Goal: Complete application form

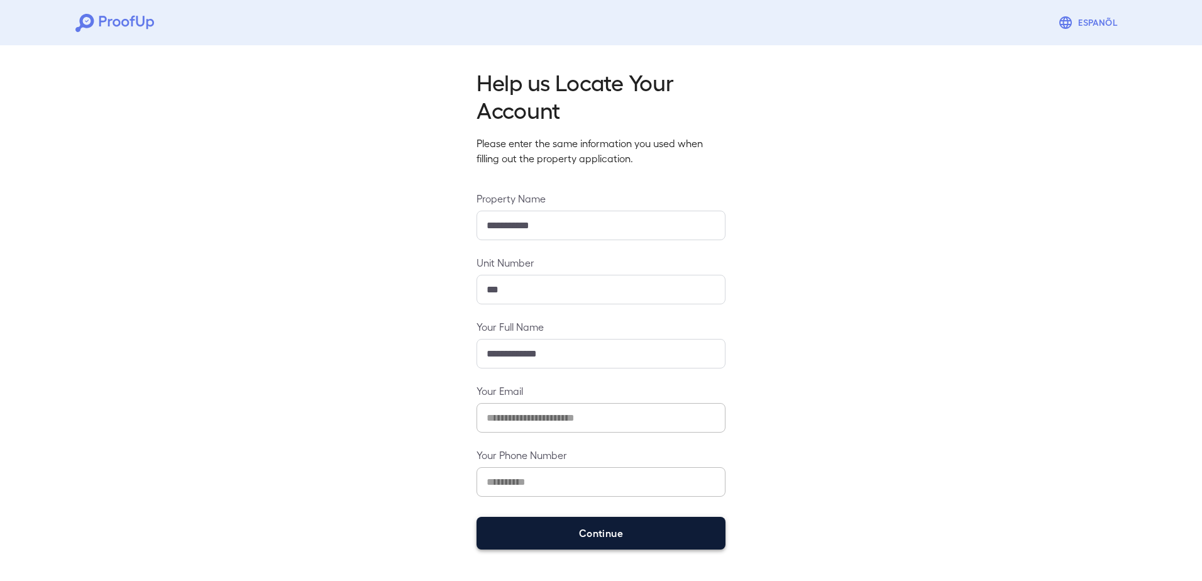
click at [573, 528] on button "Continue" at bounding box center [600, 533] width 249 height 33
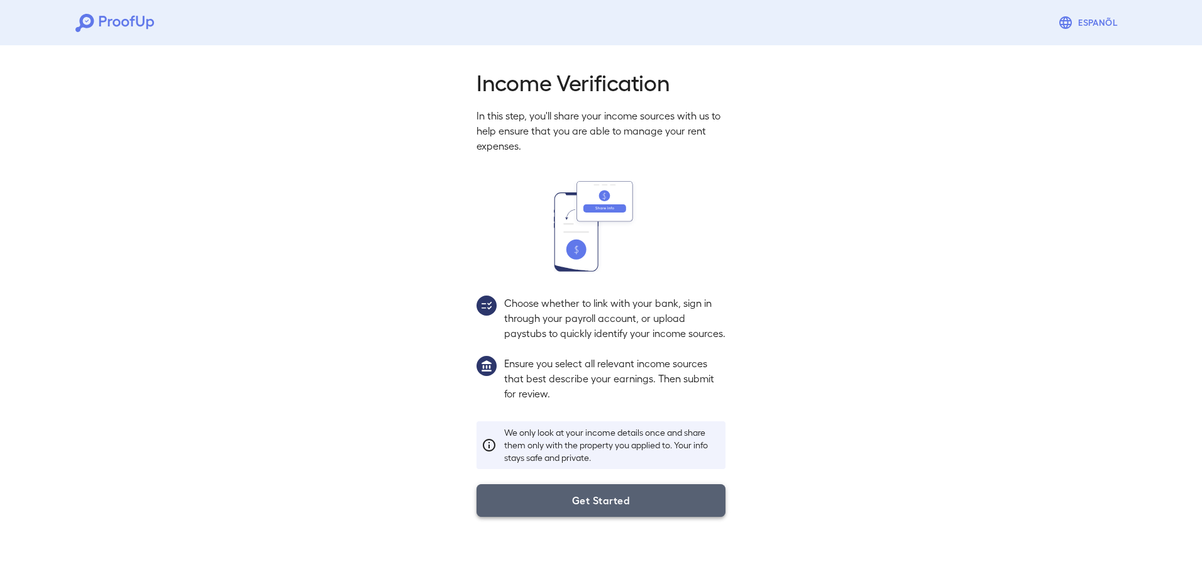
click at [562, 505] on button "Get Started" at bounding box center [600, 500] width 249 height 33
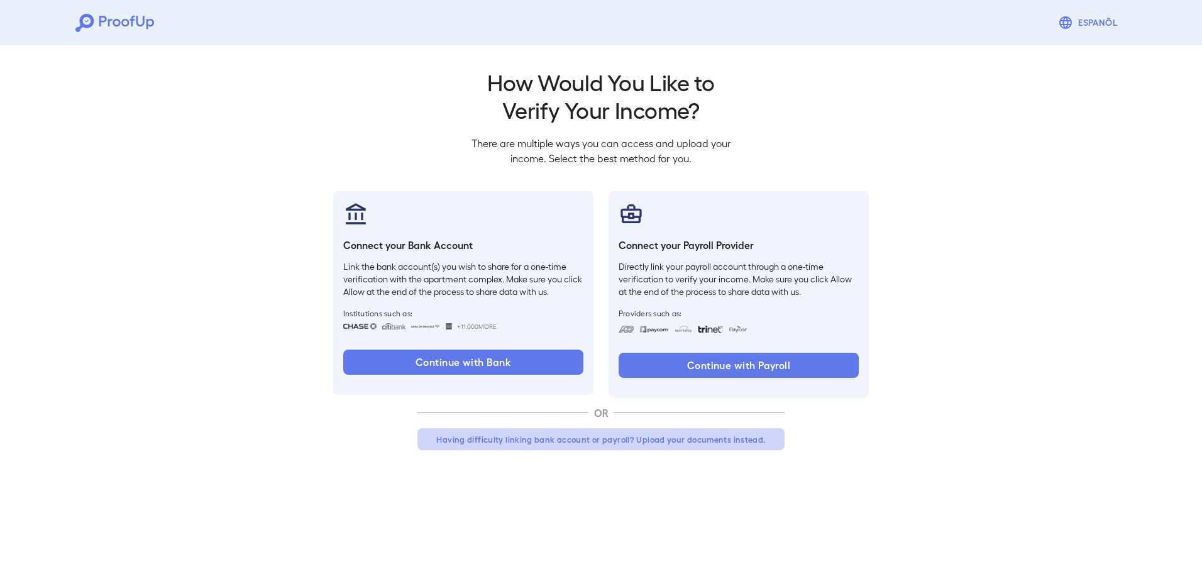
click at [592, 439] on button "Having difficulty linking bank account or payroll? Upload your documents instea…" at bounding box center [600, 439] width 367 height 23
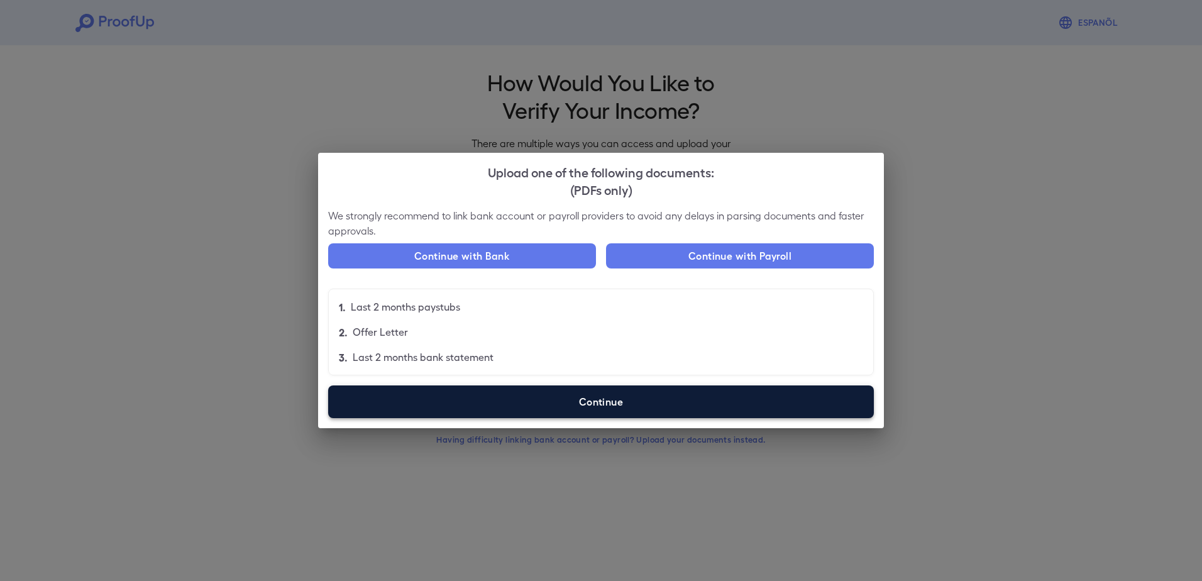
click at [607, 412] on label "Continue" at bounding box center [600, 401] width 545 height 33
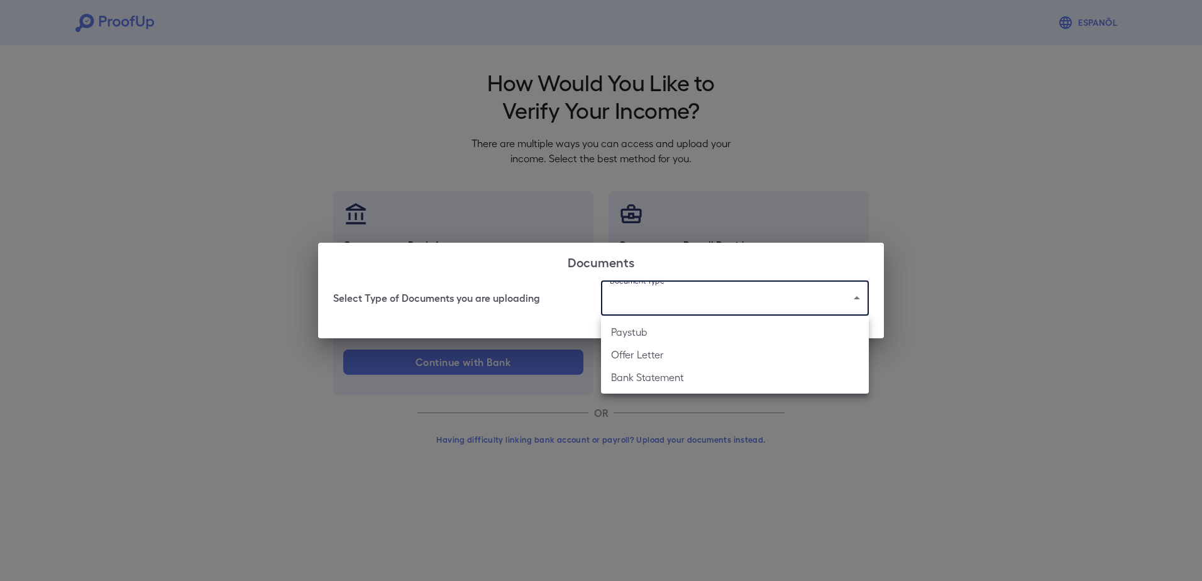
click at [637, 305] on body "Espanõl Go back How Would You Like to Verify Your Income? There are multiple wa…" at bounding box center [601, 240] width 1202 height 480
click at [637, 371] on li "Bank Statement" at bounding box center [735, 377] width 268 height 23
type input "**********"
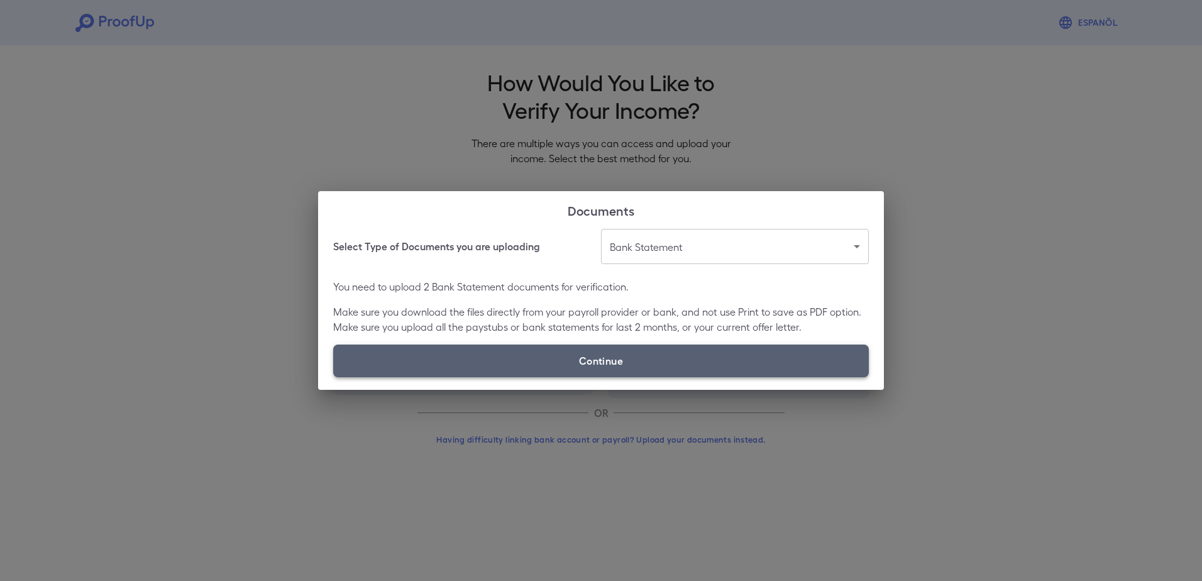
click at [613, 363] on label "Continue" at bounding box center [600, 360] width 535 height 33
click at [334, 376] on input "Continue" at bounding box center [333, 376] width 1 height 1
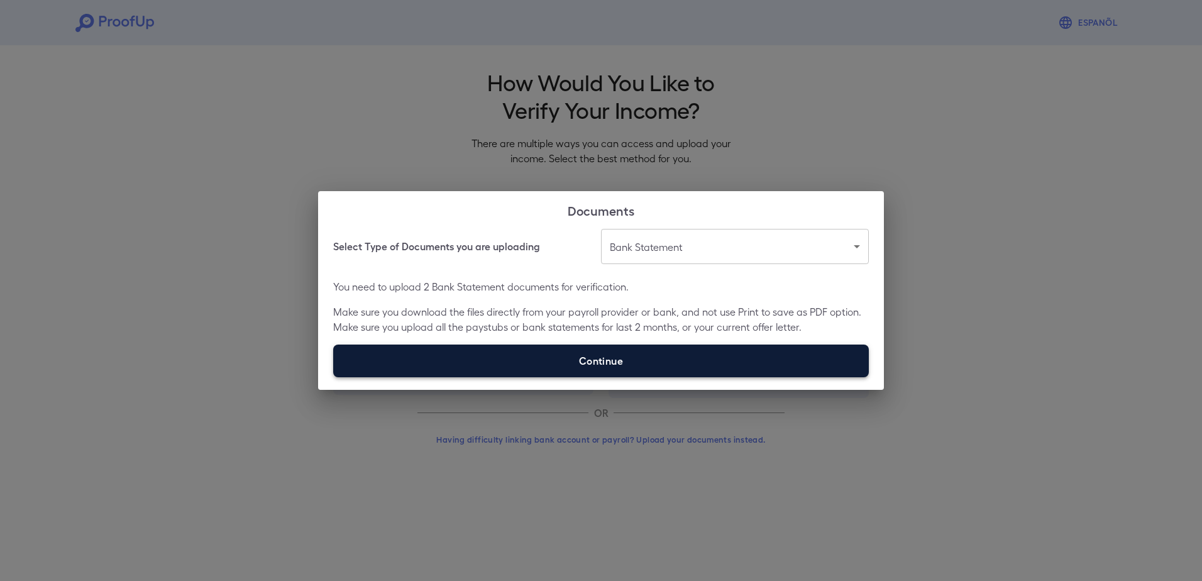
type input "**********"
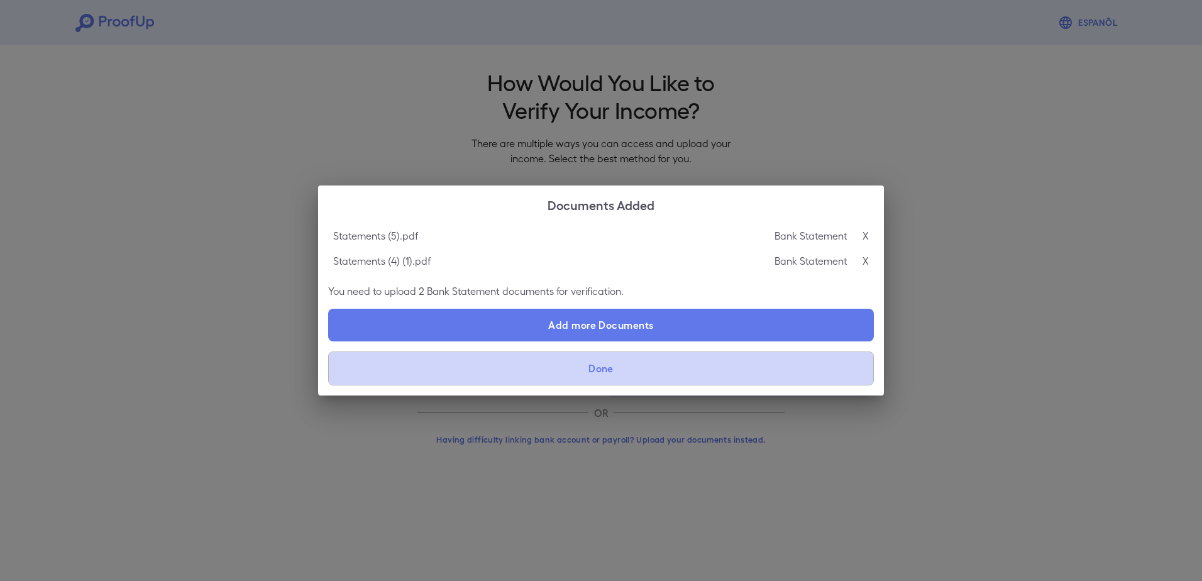
click at [625, 361] on button "Done" at bounding box center [600, 368] width 545 height 34
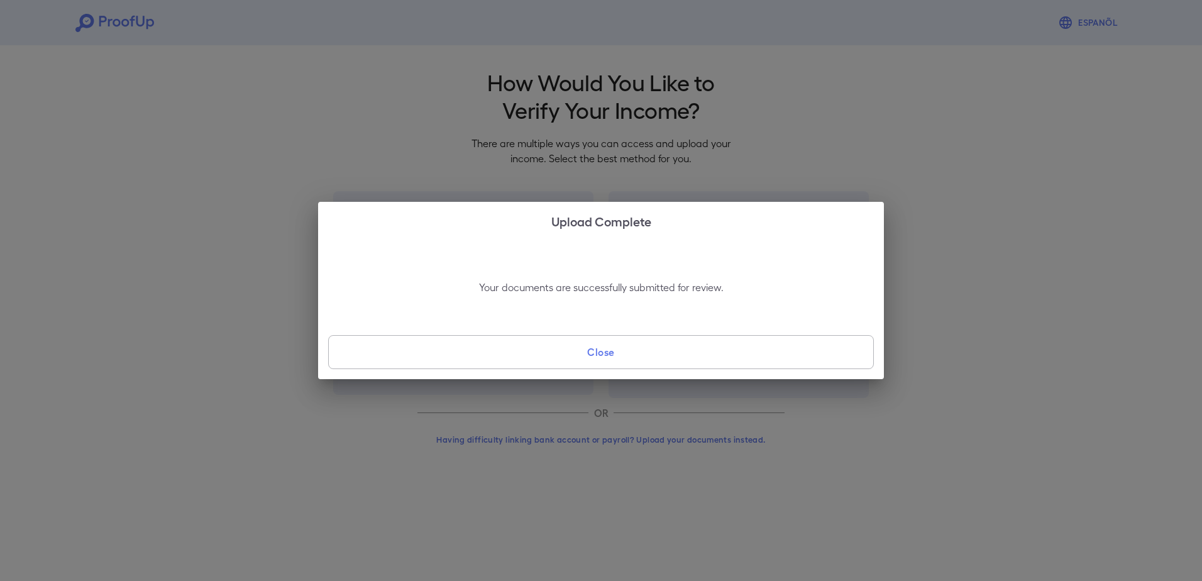
click at [451, 334] on div "Your documents are successfully submitted for review. Close" at bounding box center [601, 309] width 566 height 140
click at [442, 370] on div "Your documents are successfully submitted for review. Close" at bounding box center [601, 309] width 566 height 140
click at [457, 348] on button "Close" at bounding box center [600, 352] width 545 height 34
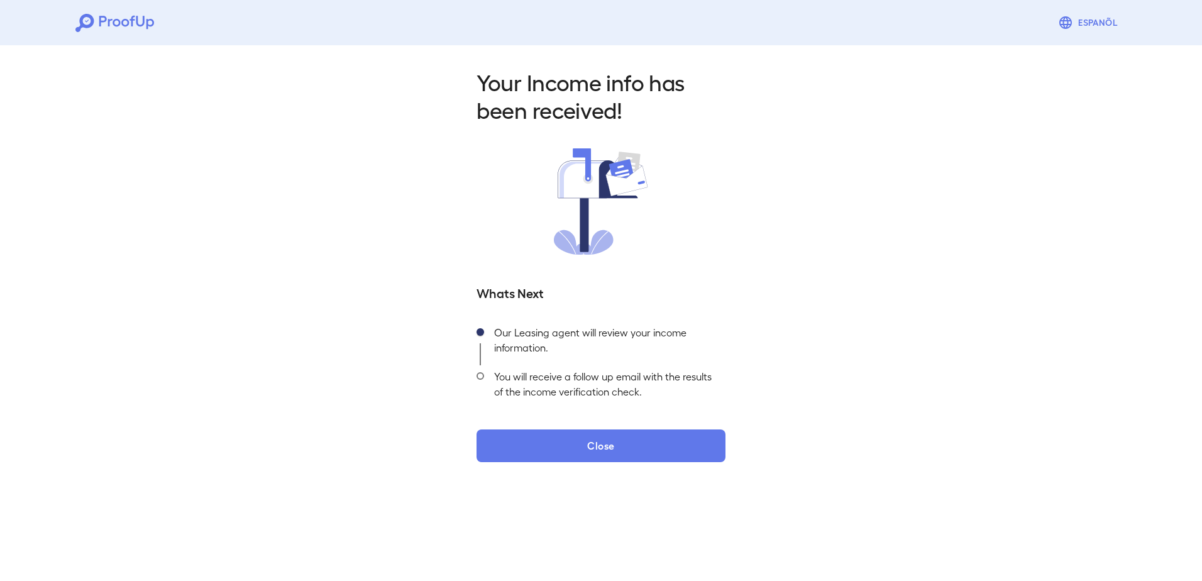
click at [104, 15] on icon at bounding box center [114, 23] width 79 height 18
